Goal: Transaction & Acquisition: Purchase product/service

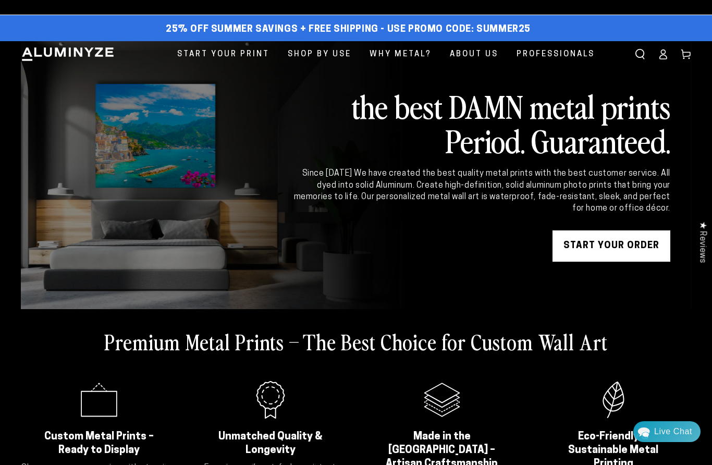
click at [609, 241] on link "START YOUR Order" at bounding box center [612, 245] width 118 height 31
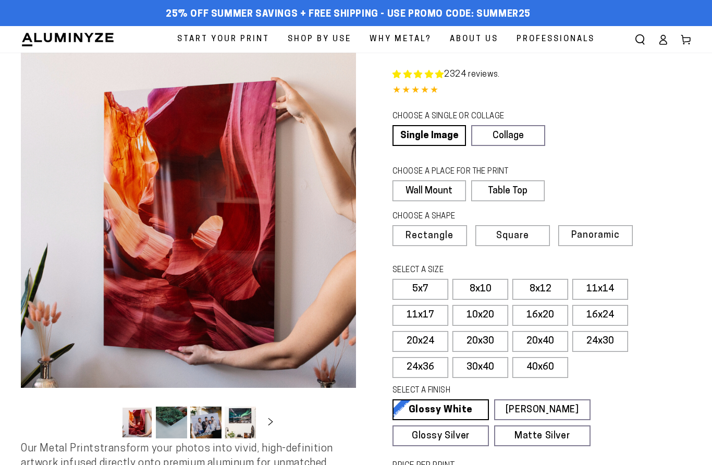
select select "**********"
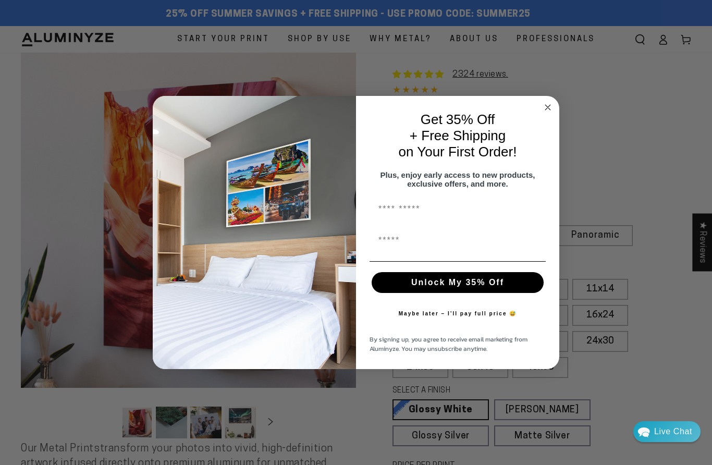
click at [544, 104] on circle "Close dialog" at bounding box center [548, 108] width 12 height 12
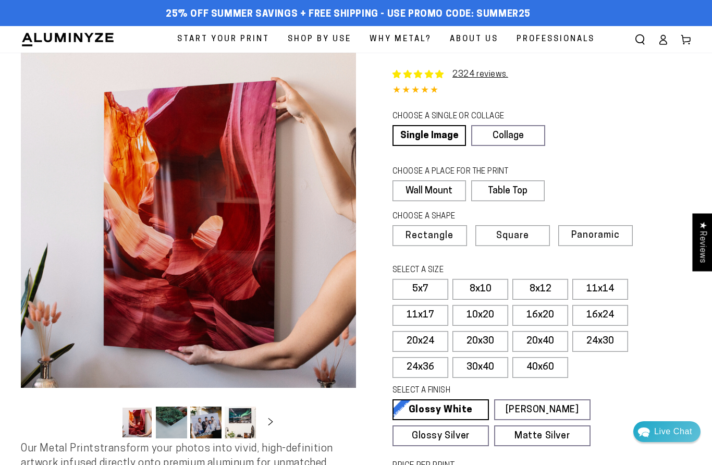
click at [523, 231] on span "Square" at bounding box center [512, 235] width 33 height 9
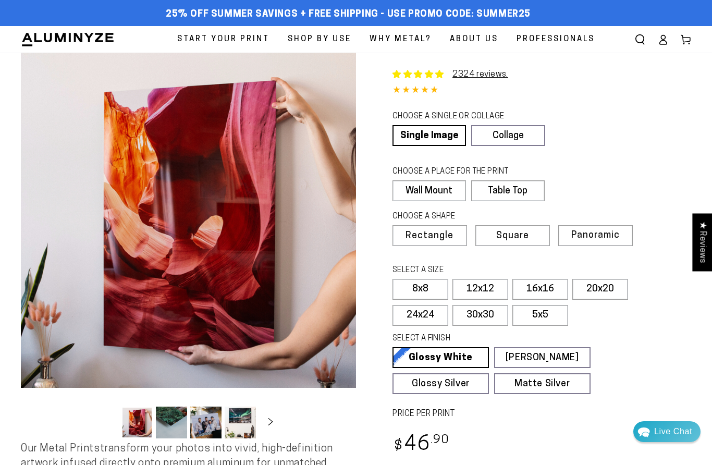
click at [487, 286] on label "12x12" at bounding box center [481, 289] width 56 height 21
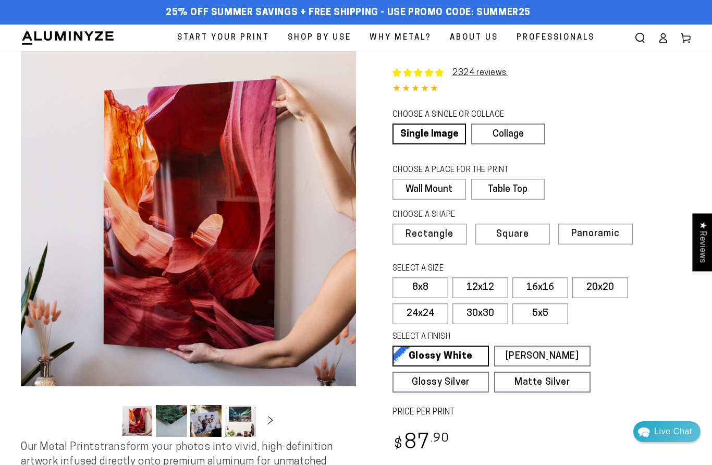
click at [426, 286] on label "8x8" at bounding box center [421, 287] width 56 height 21
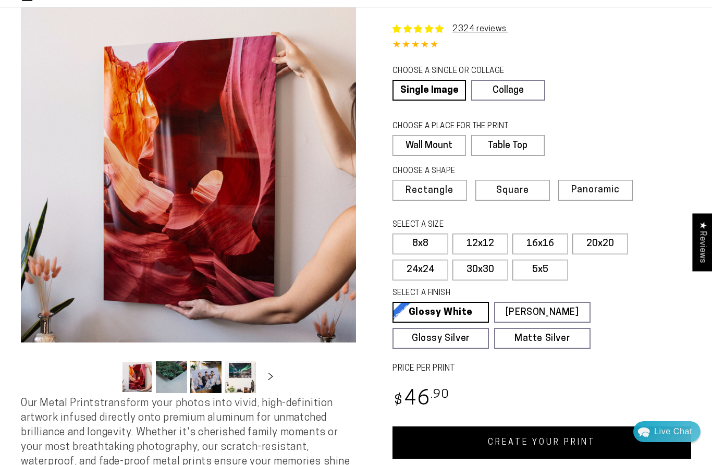
click at [435, 190] on span "Rectangle" at bounding box center [430, 190] width 48 height 9
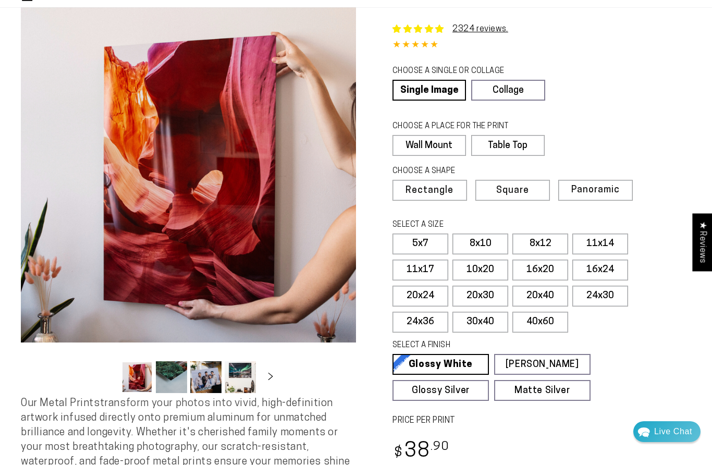
click at [494, 240] on label "8x10" at bounding box center [481, 244] width 56 height 21
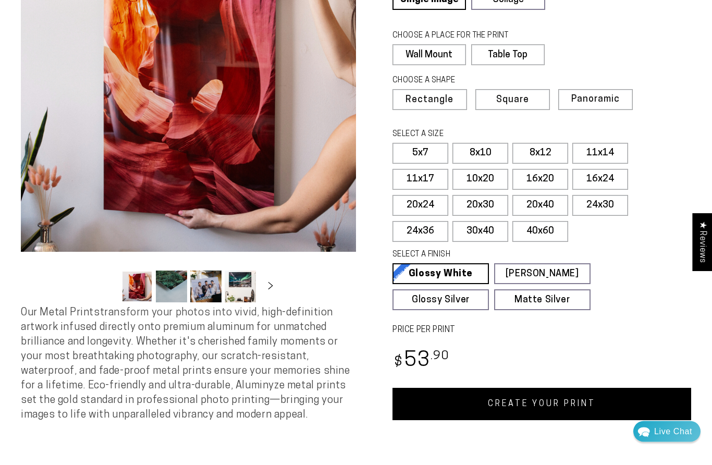
scroll to position [136, 0]
click at [526, 101] on span "Square" at bounding box center [512, 99] width 33 height 9
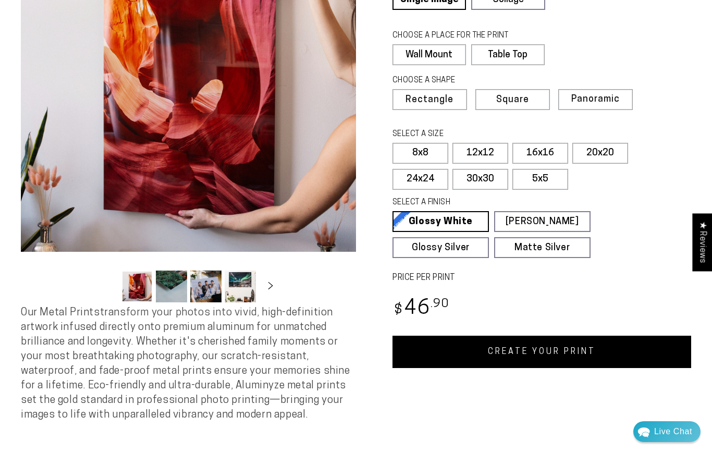
scroll to position [180, 0]
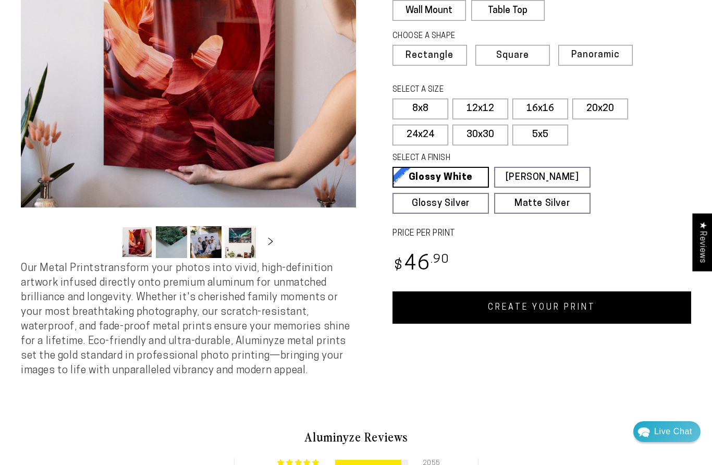
click at [489, 105] on label "12x12" at bounding box center [481, 109] width 56 height 21
click at [561, 304] on link "CREATE YOUR PRINT" at bounding box center [542, 307] width 299 height 32
